Goal: Task Accomplishment & Management: Manage account settings

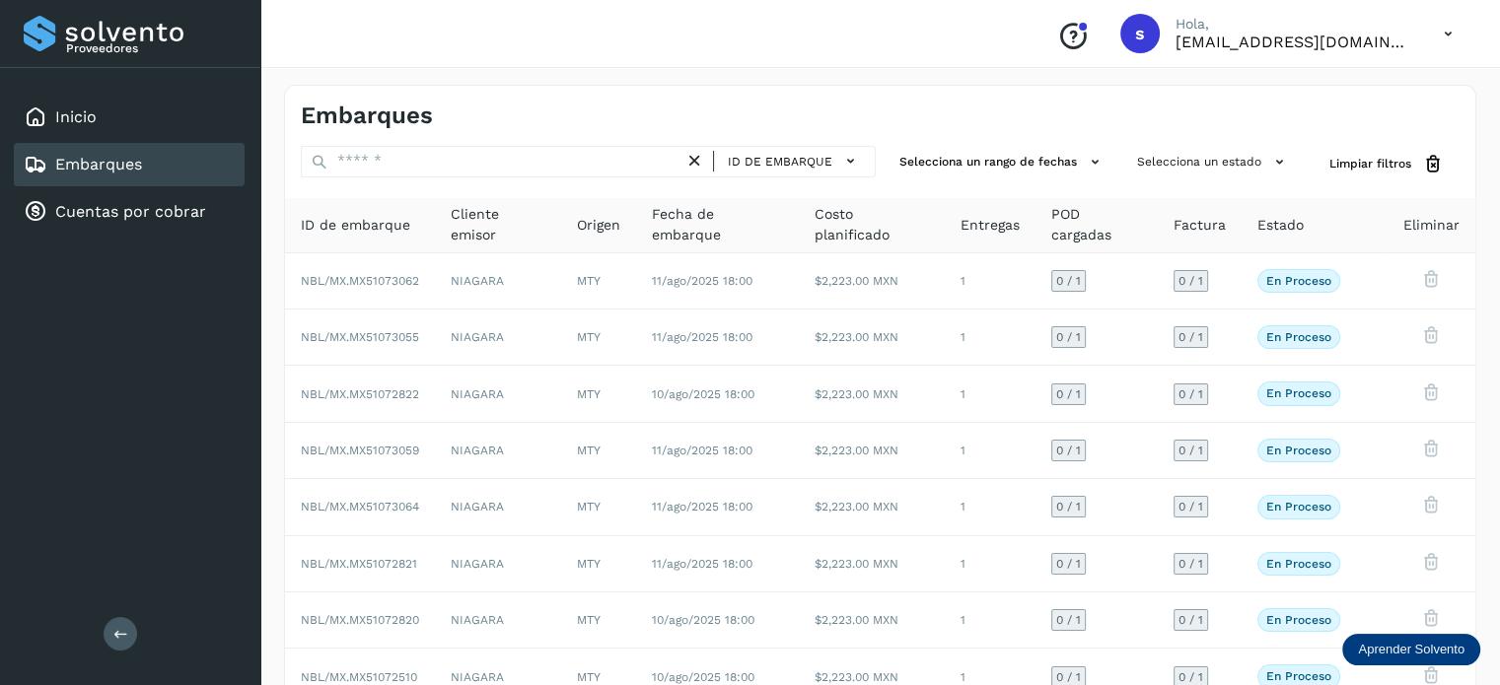
click at [977, 228] on span "Entregas" at bounding box center [989, 225] width 59 height 21
click at [820, 169] on span "ID de embarque" at bounding box center [780, 162] width 105 height 18
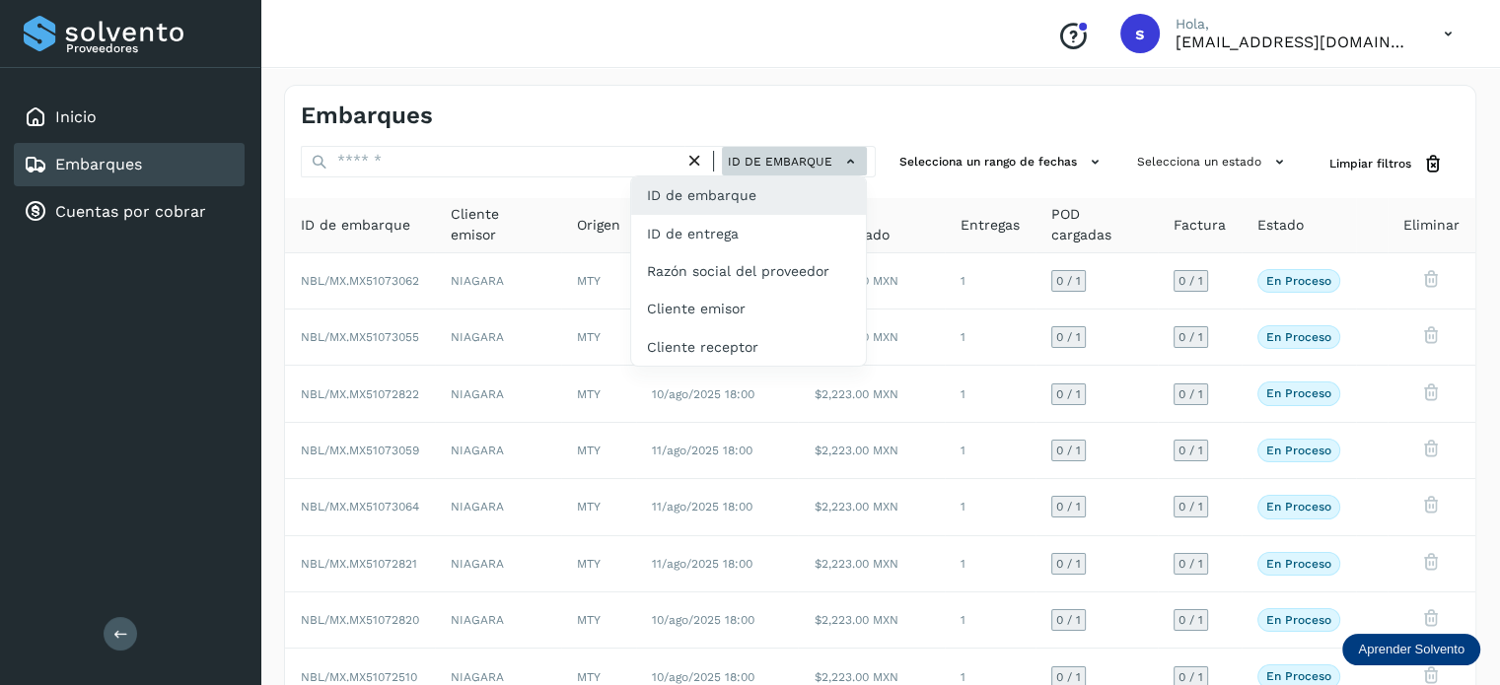
click at [820, 169] on div at bounding box center [750, 342] width 1500 height 685
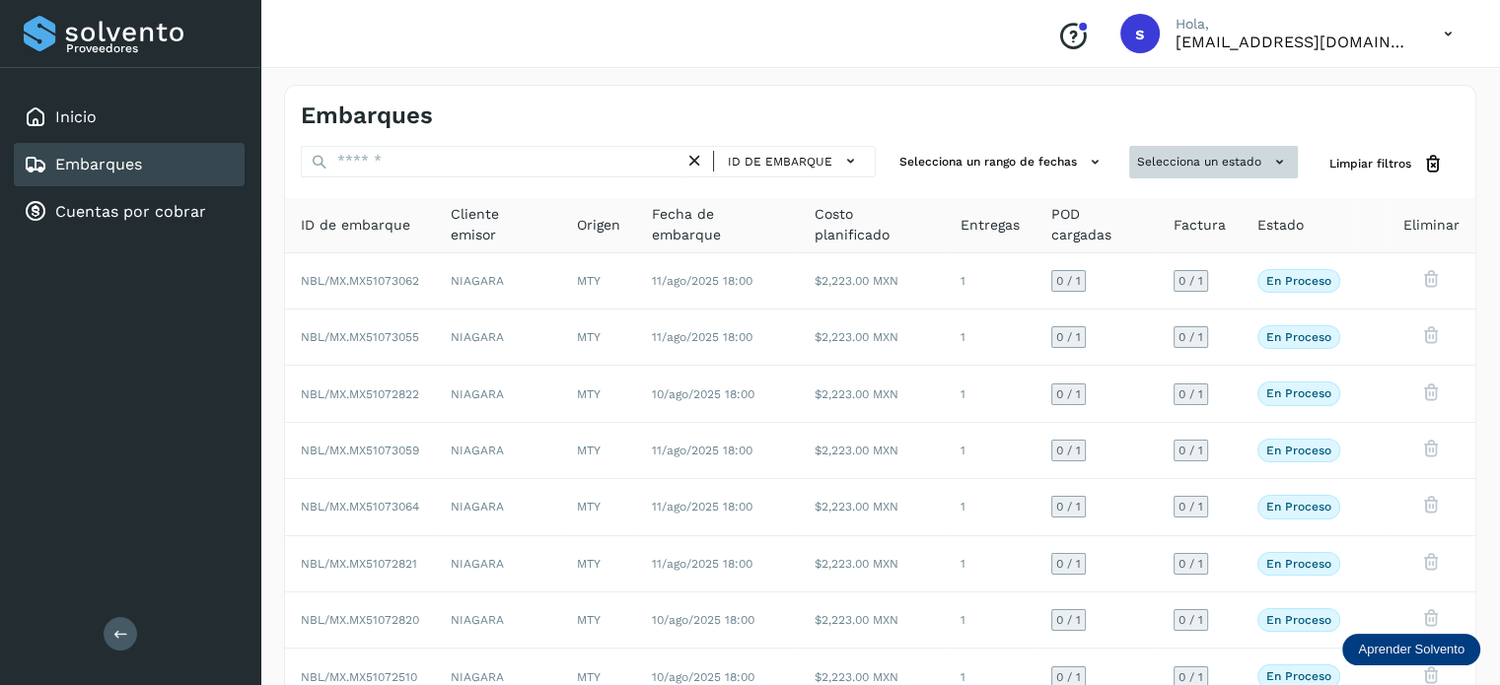
click at [1254, 159] on button "Selecciona un estado" at bounding box center [1213, 162] width 169 height 33
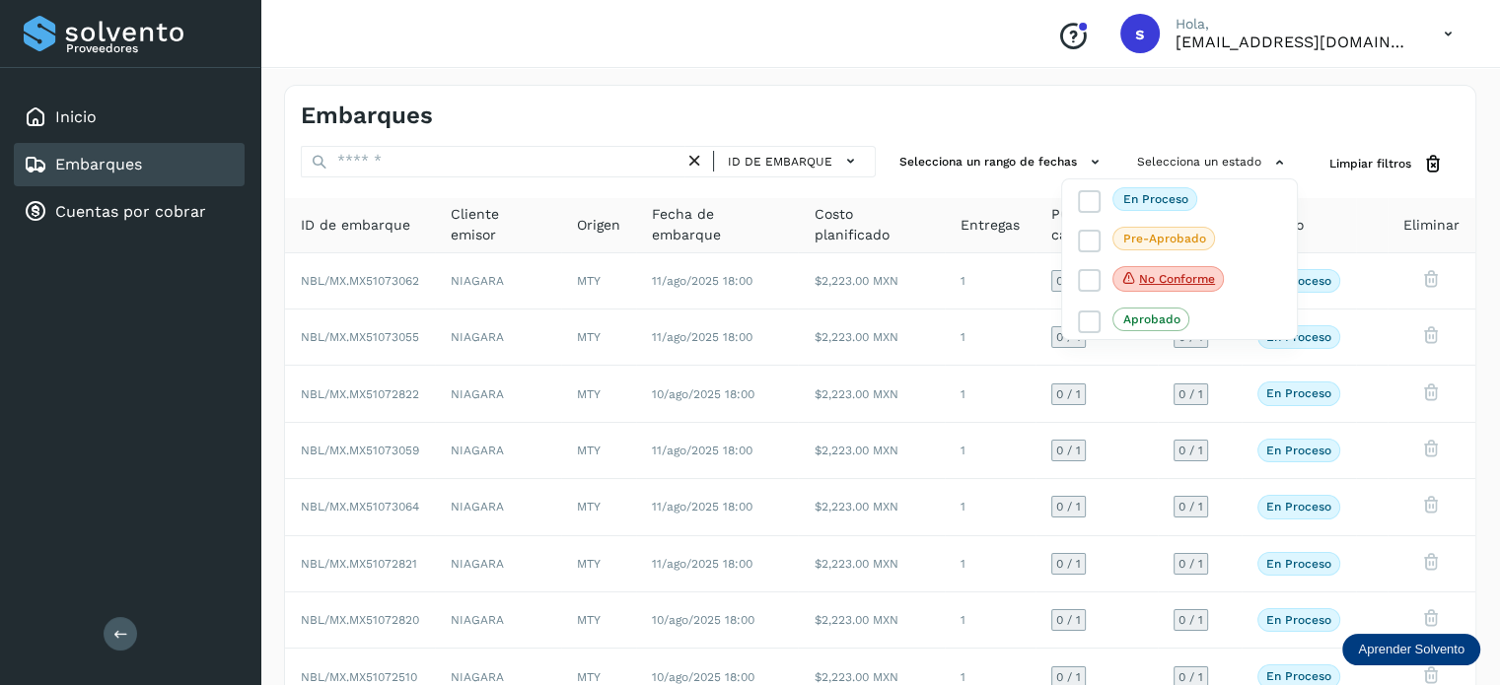
click at [1243, 129] on div at bounding box center [750, 342] width 1500 height 685
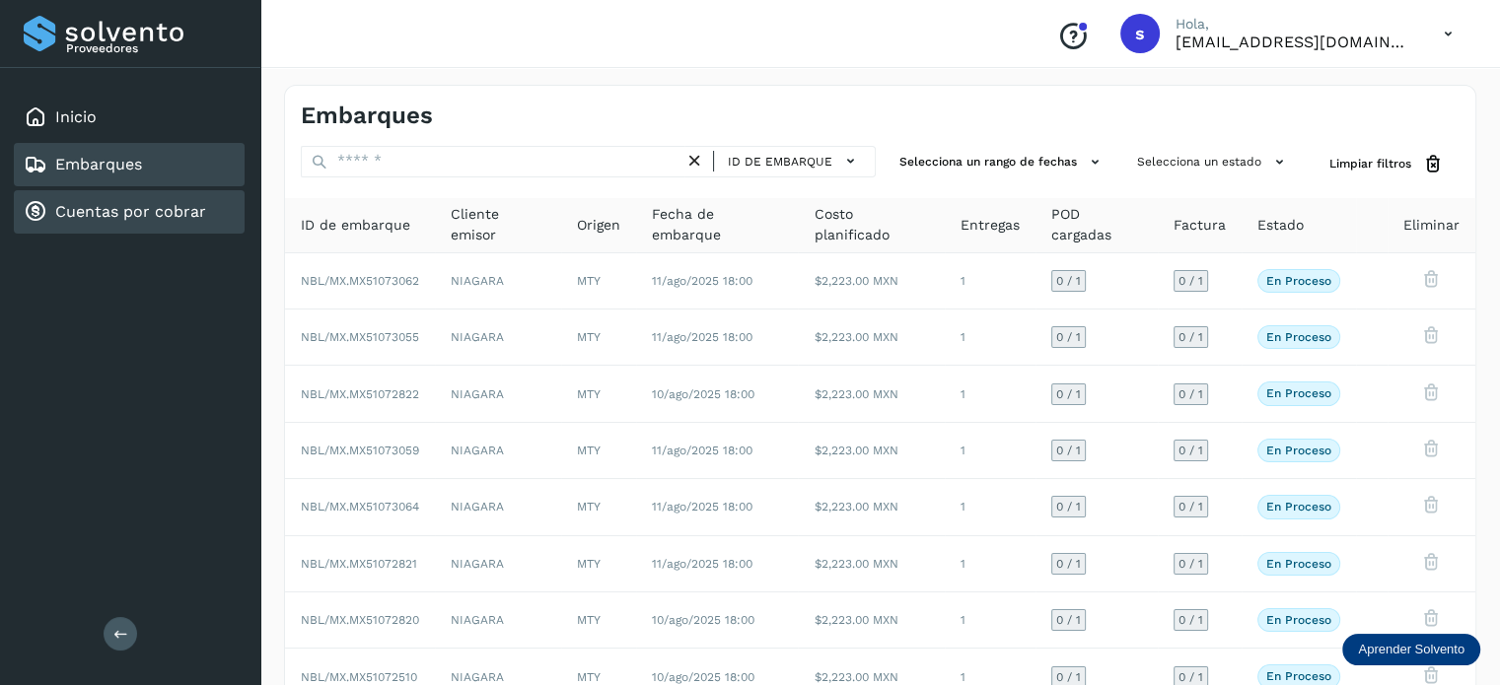
click at [185, 203] on link "Cuentas por cobrar" at bounding box center [130, 211] width 151 height 19
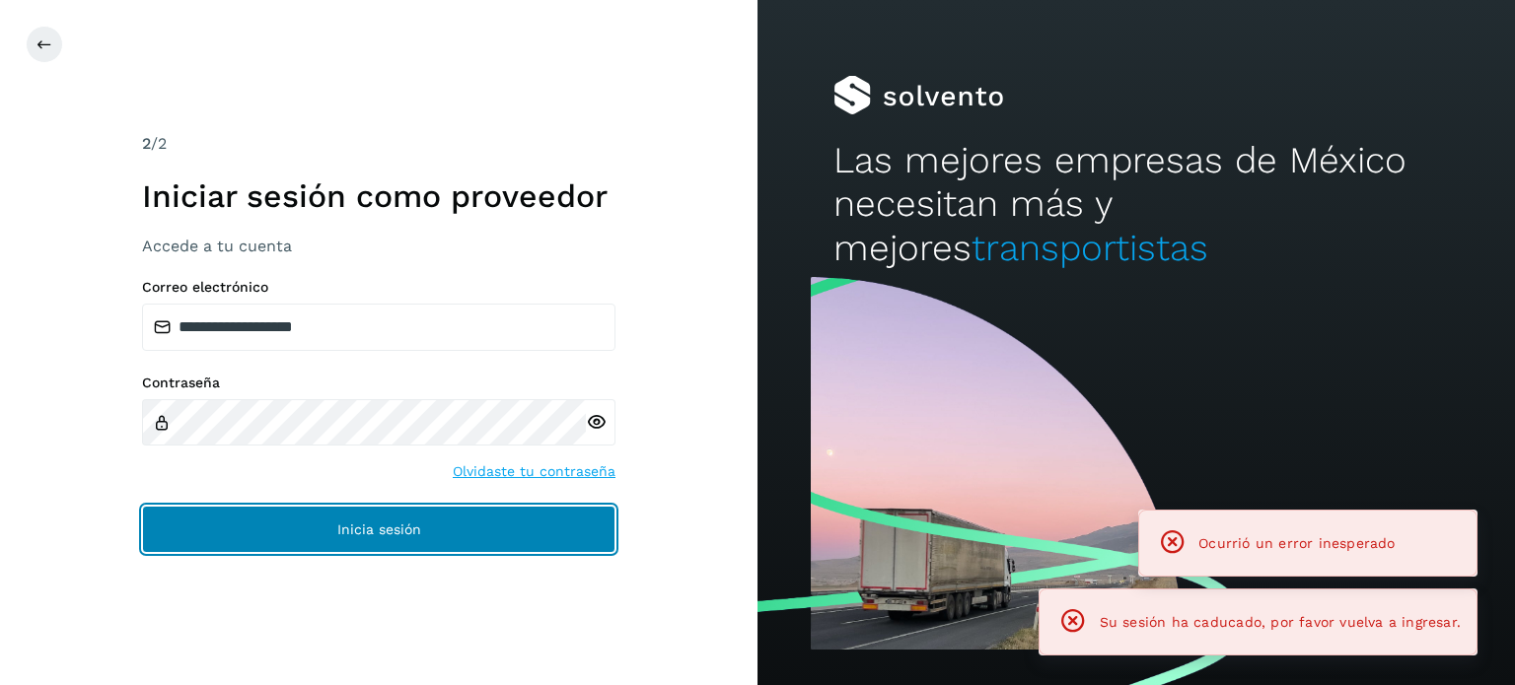
click at [453, 526] on button "Inicia sesión" at bounding box center [378, 529] width 473 height 47
